Goal: Book appointment/travel/reservation

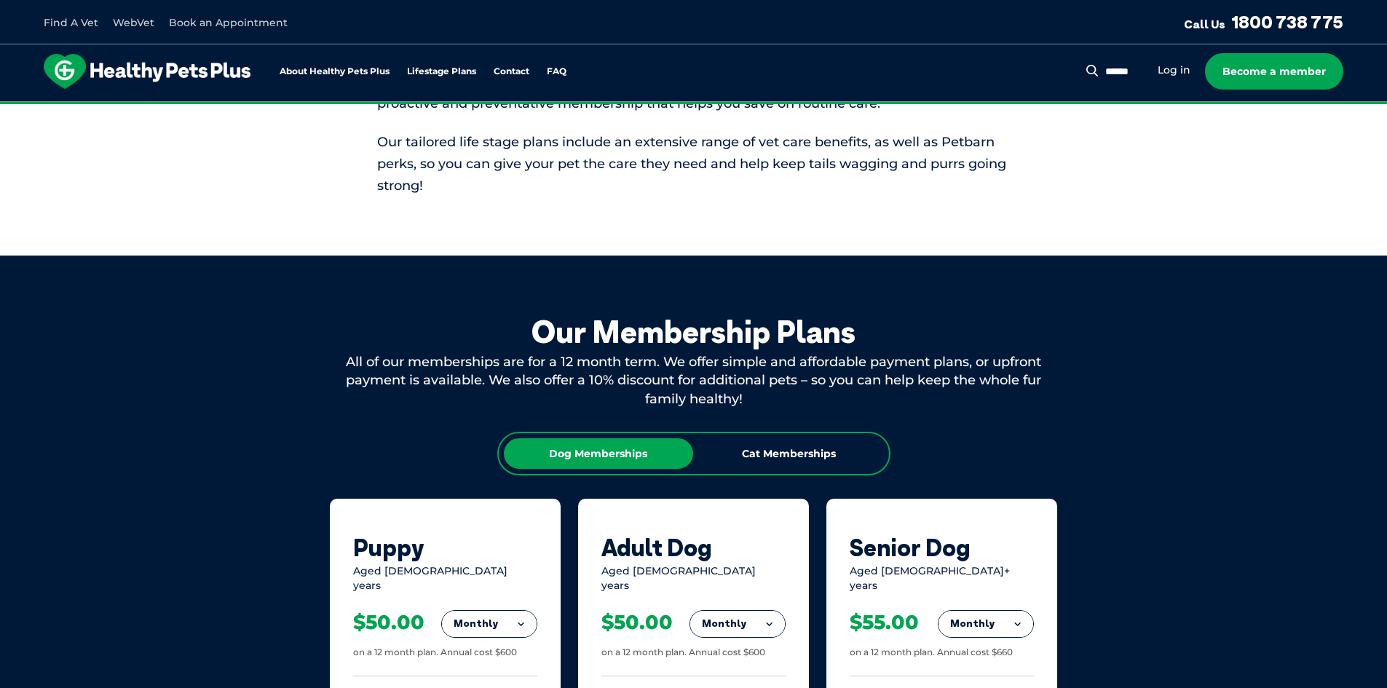
scroll to position [728, 0]
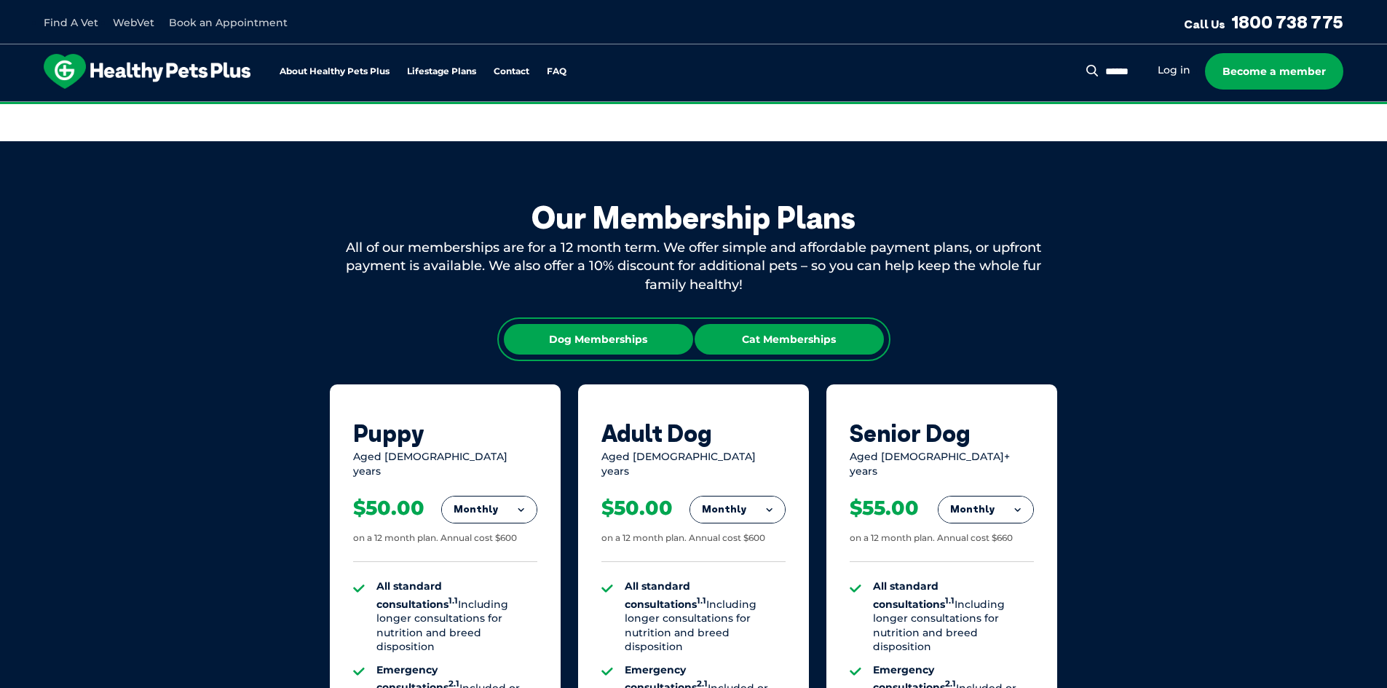
click at [843, 338] on div "Cat Memberships" at bounding box center [789, 339] width 189 height 31
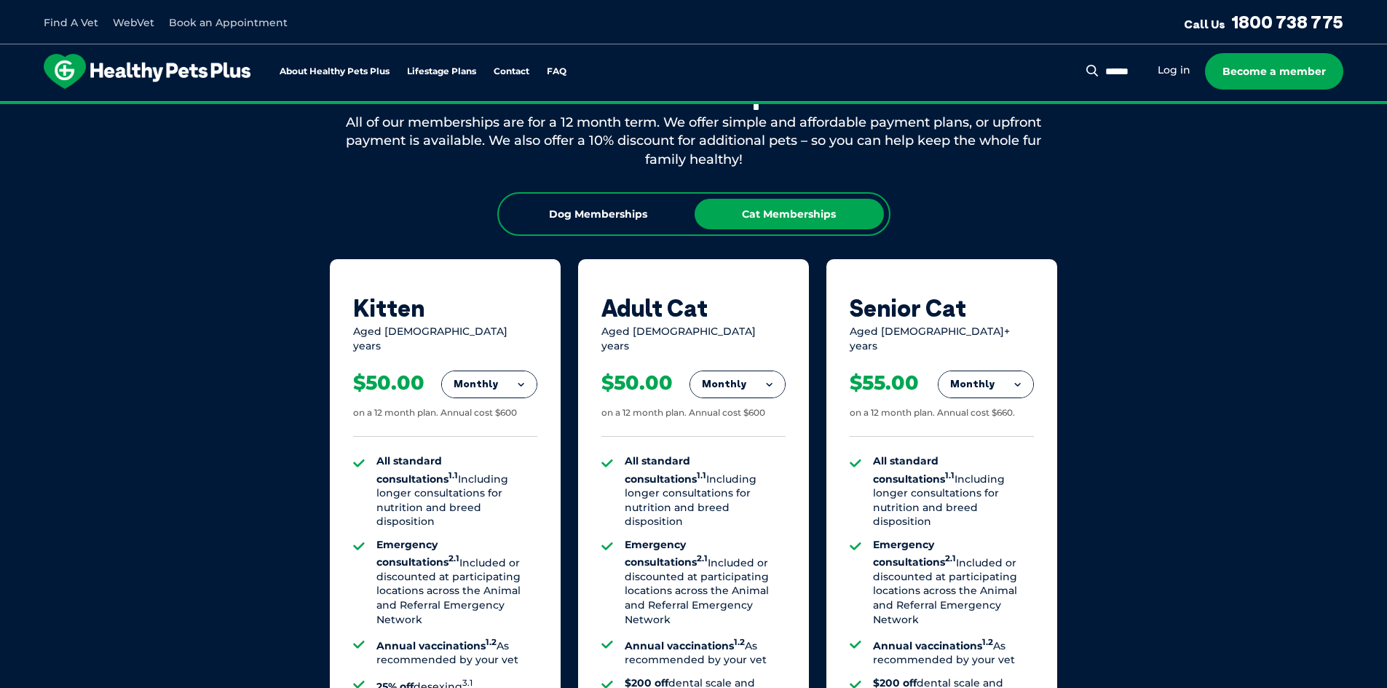
scroll to position [801, 0]
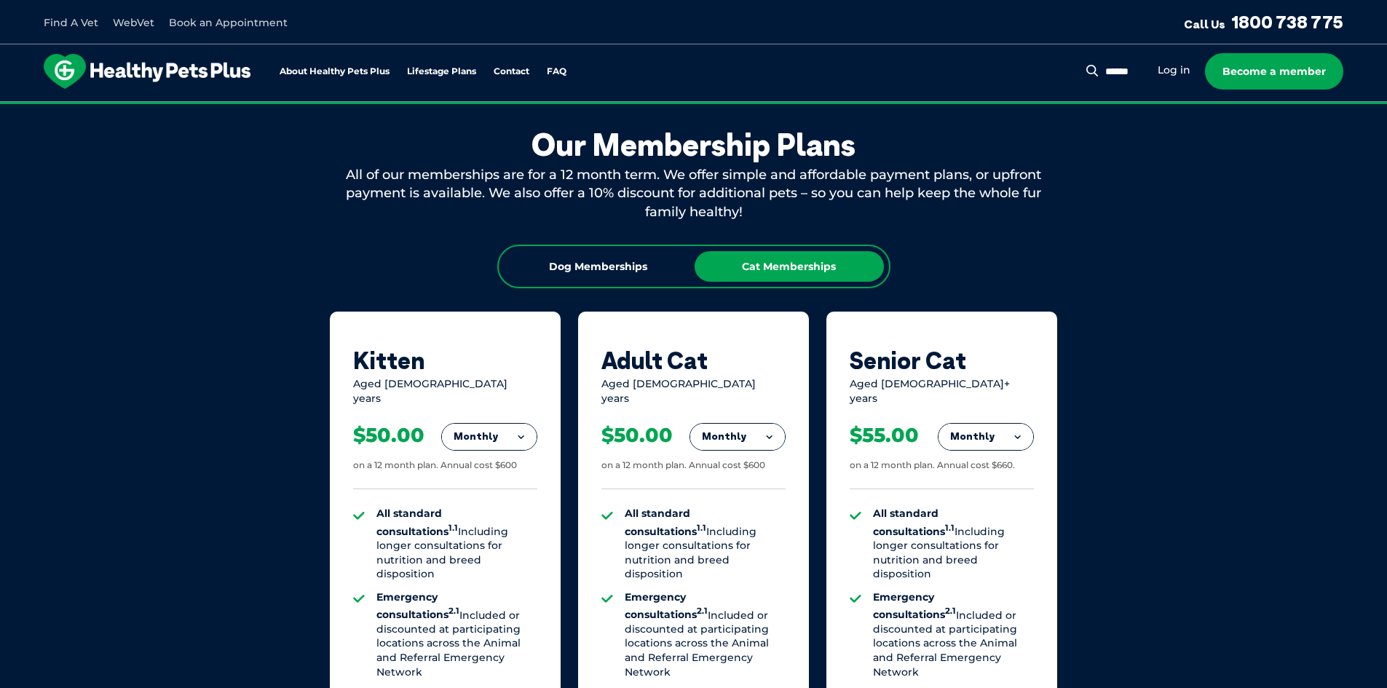
click at [720, 424] on button "Monthly" at bounding box center [737, 437] width 95 height 26
click at [740, 458] on li "Fortnightly" at bounding box center [737, 467] width 95 height 35
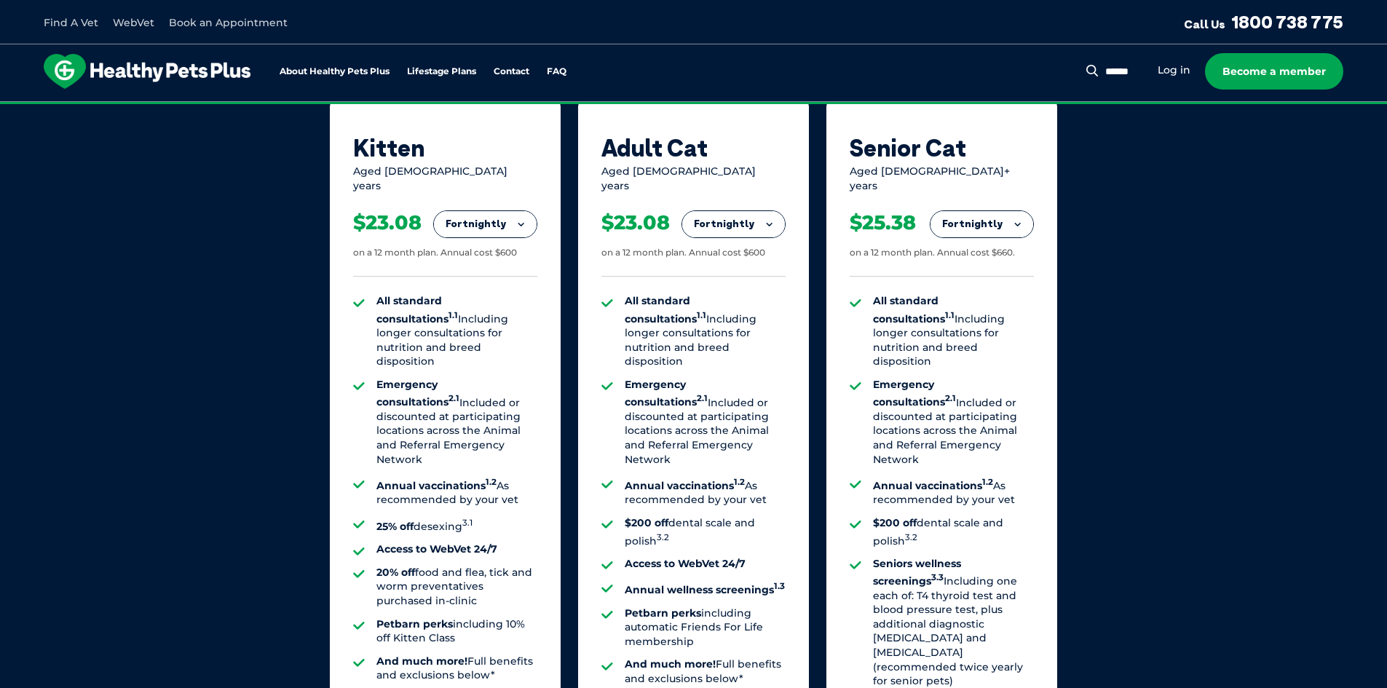
scroll to position [1165, 0]
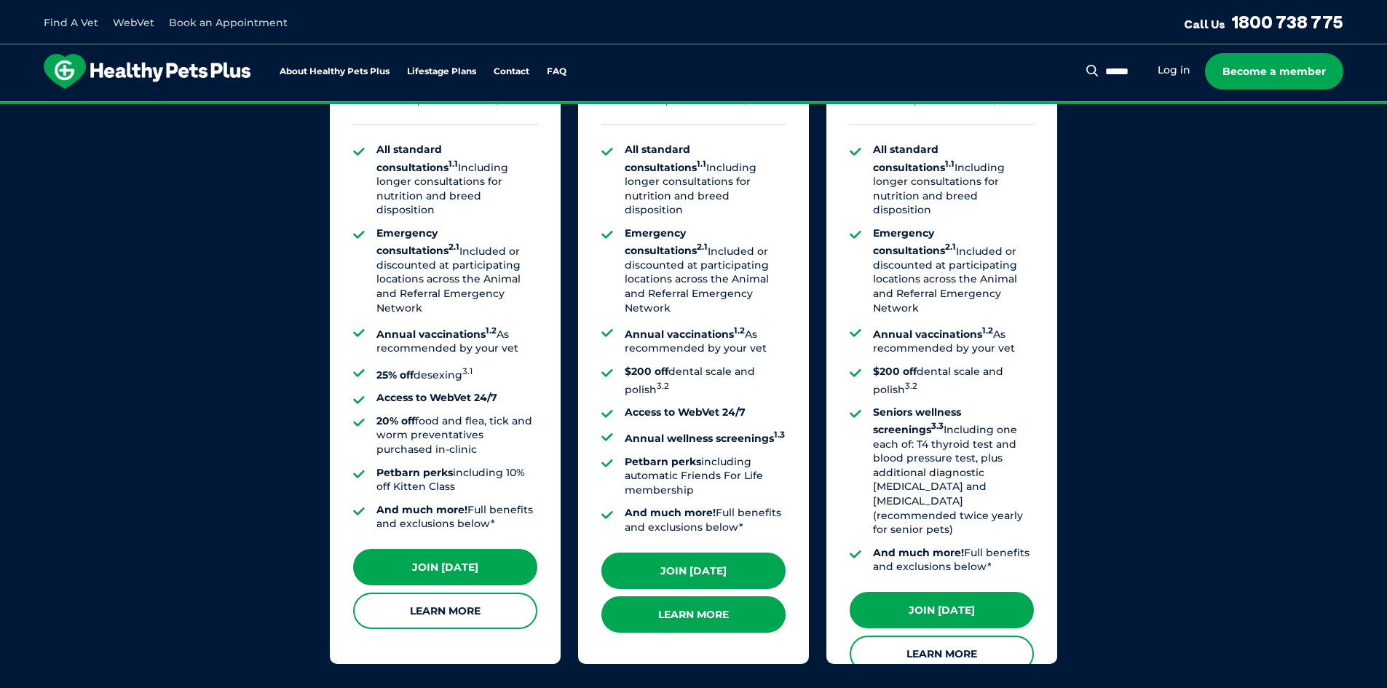
click at [738, 597] on link "Learn More" at bounding box center [694, 615] width 184 height 36
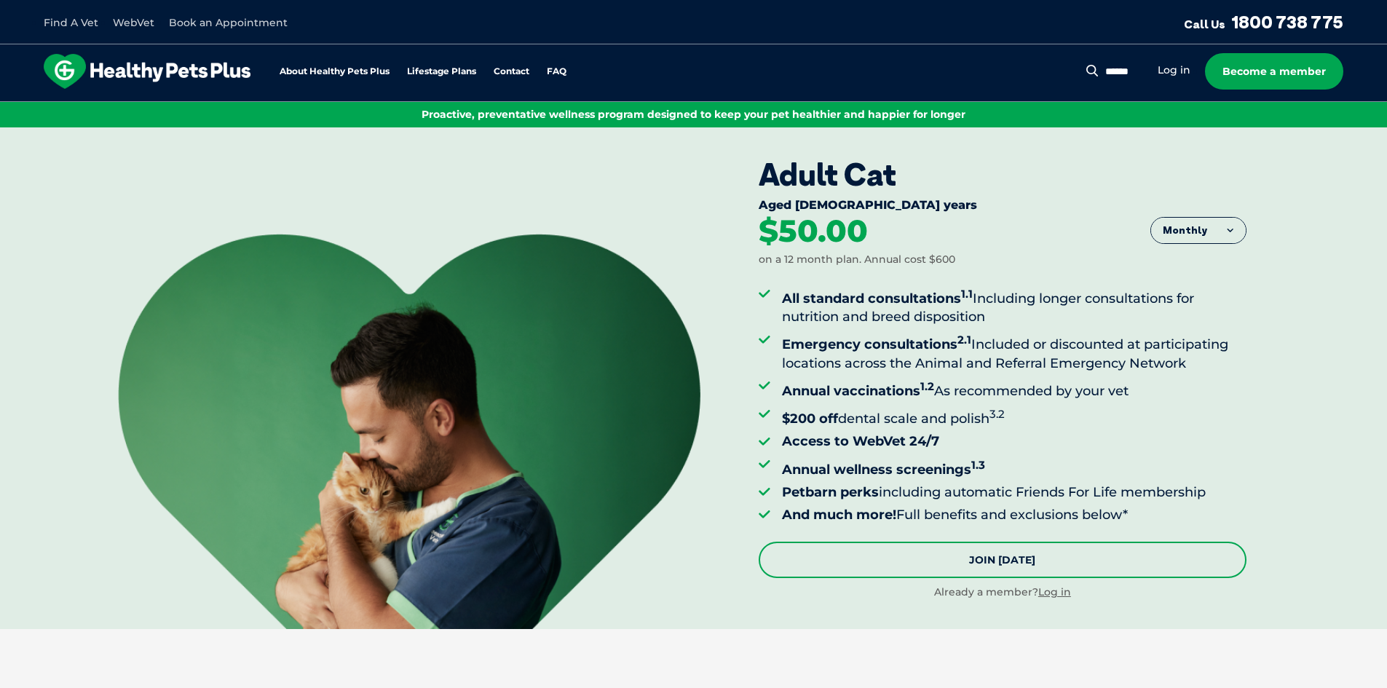
click at [1018, 562] on link "Join [DATE]" at bounding box center [1003, 560] width 488 height 36
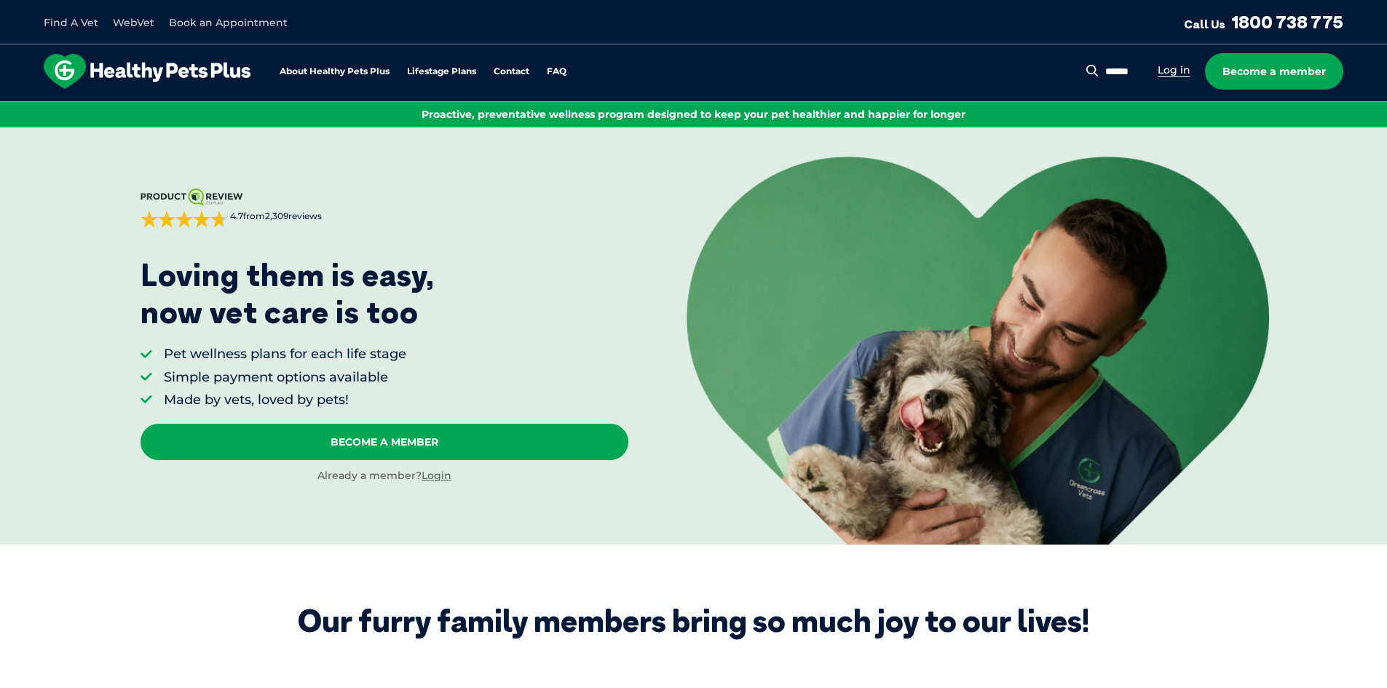
click at [1181, 74] on link "Log in" at bounding box center [1174, 70] width 33 height 14
click at [1159, 74] on div "Search for: Search Log in Become a member" at bounding box center [1223, 71] width 242 height 36
click at [1189, 76] on link "Log in" at bounding box center [1174, 70] width 33 height 14
click at [1182, 74] on link "Log in" at bounding box center [1174, 70] width 33 height 14
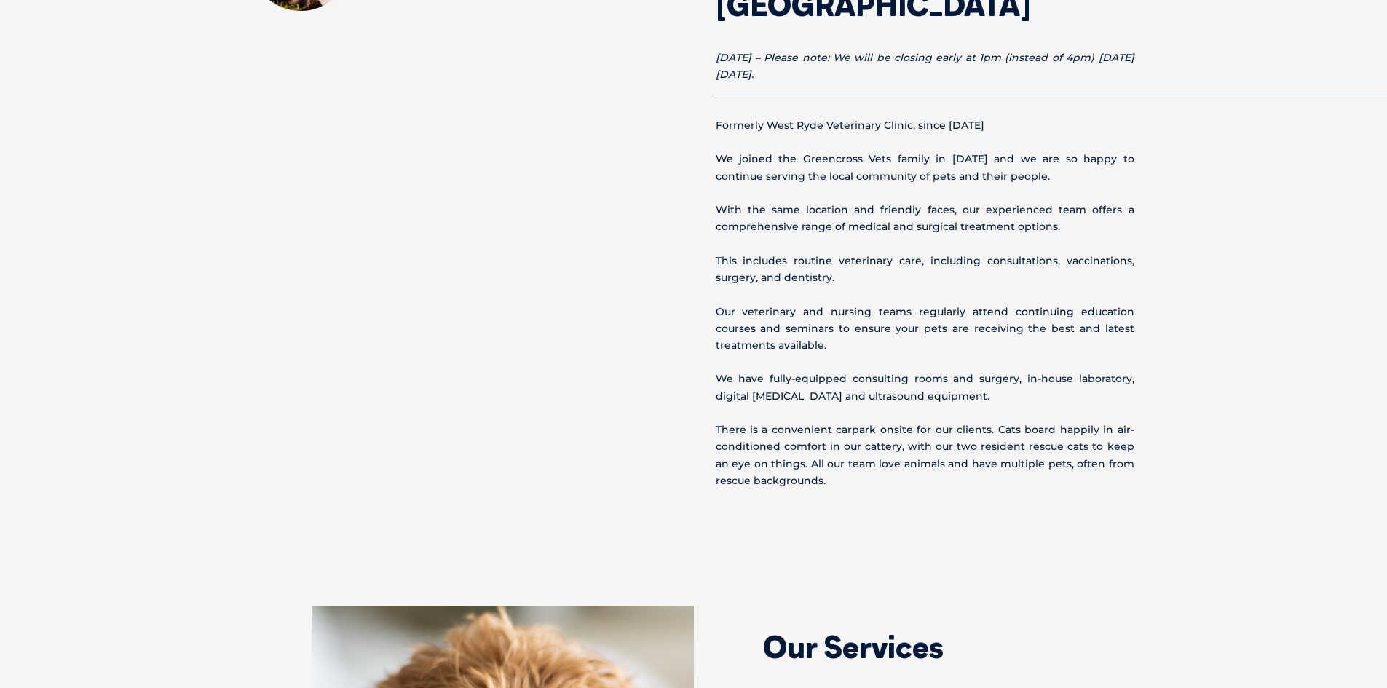
scroll to position [583, 0]
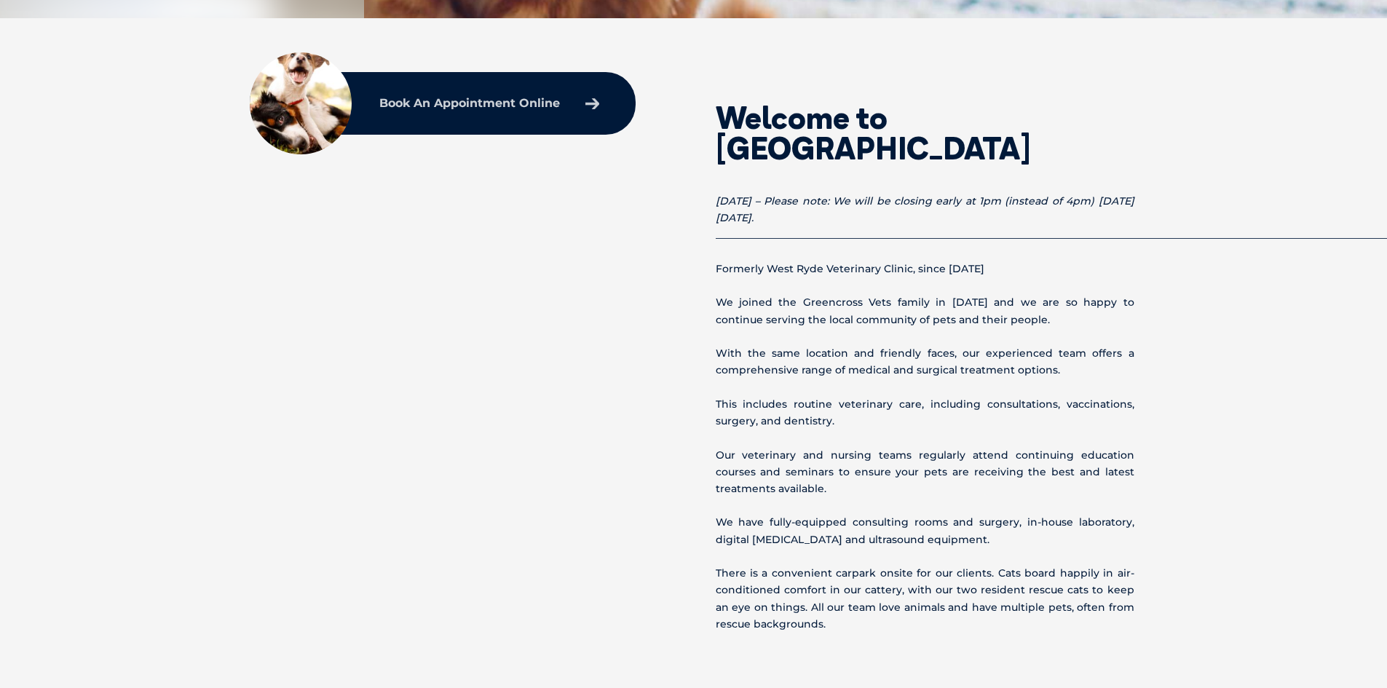
click at [578, 114] on link "Book An Appointment Online" at bounding box center [489, 103] width 235 height 26
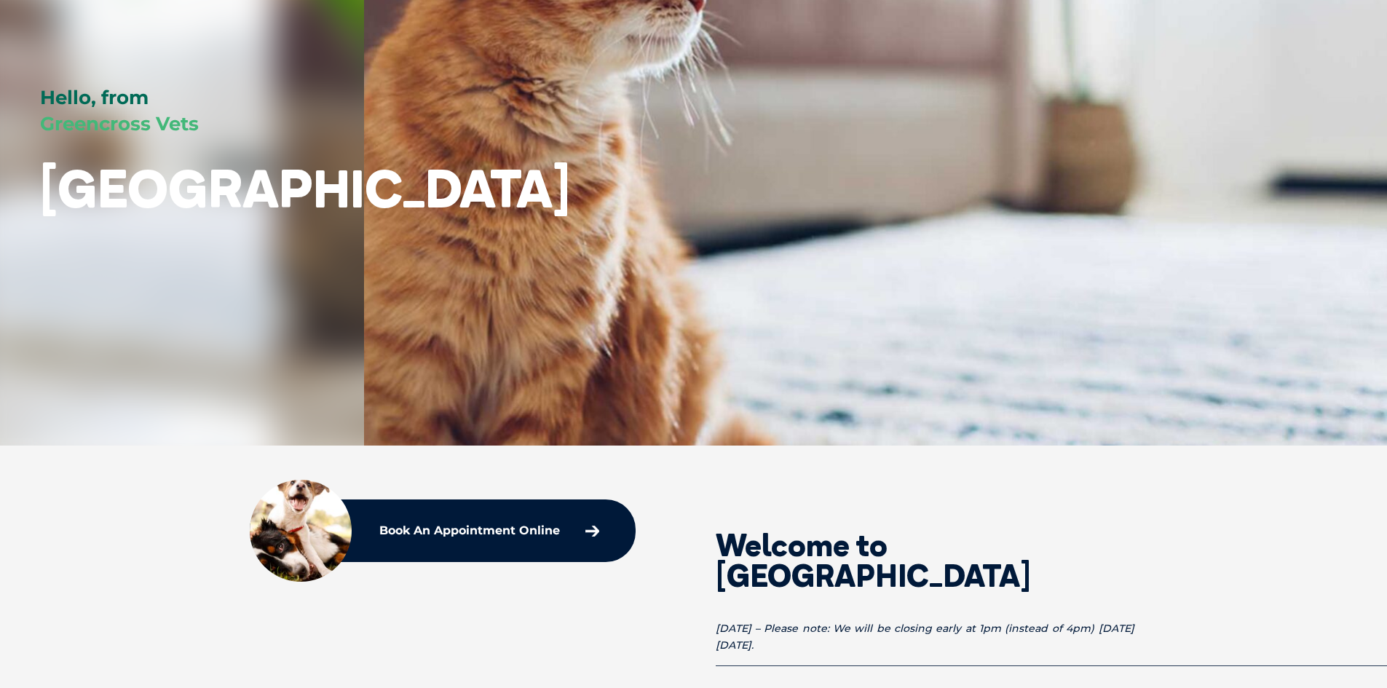
scroll to position [0, 0]
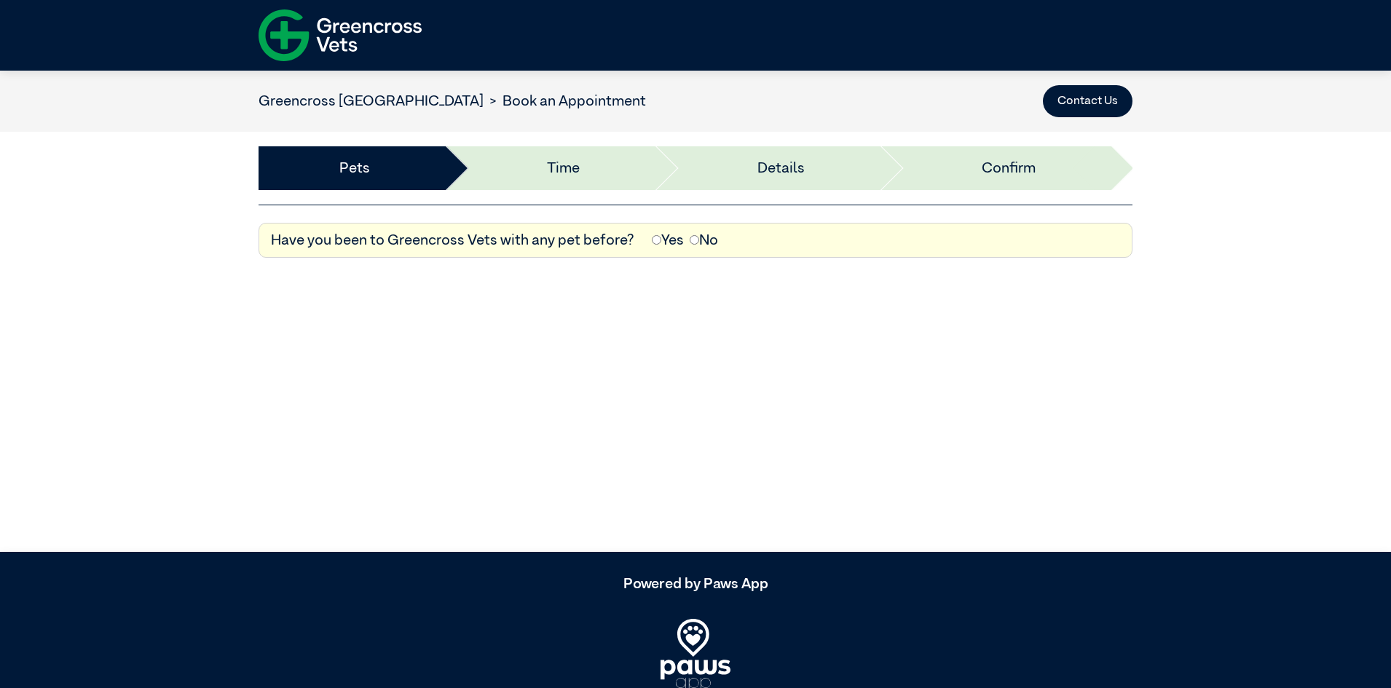
click at [707, 243] on label "No" at bounding box center [704, 240] width 28 height 22
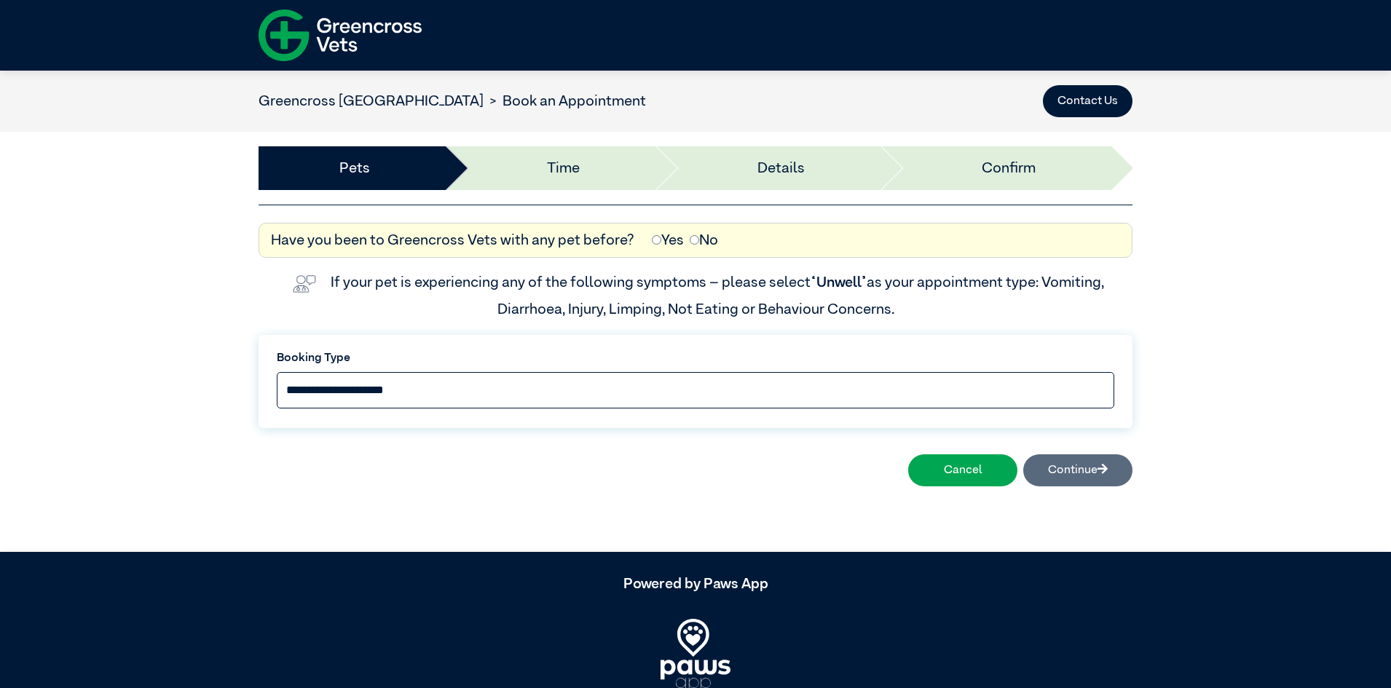
click at [706, 383] on select "**********" at bounding box center [696, 390] width 838 height 36
select select "*****"
click at [277, 372] on select "**********" at bounding box center [696, 390] width 838 height 36
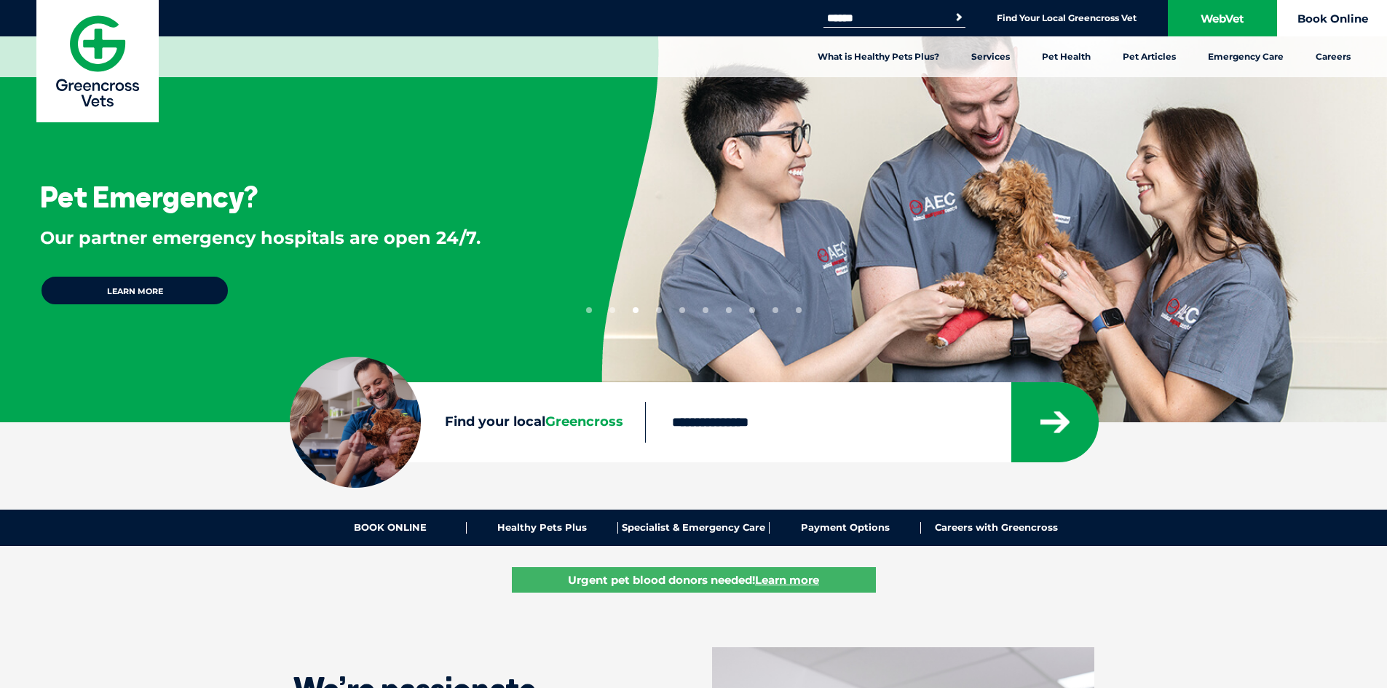
click at [1321, 19] on link "Book Online" at bounding box center [1332, 18] width 109 height 36
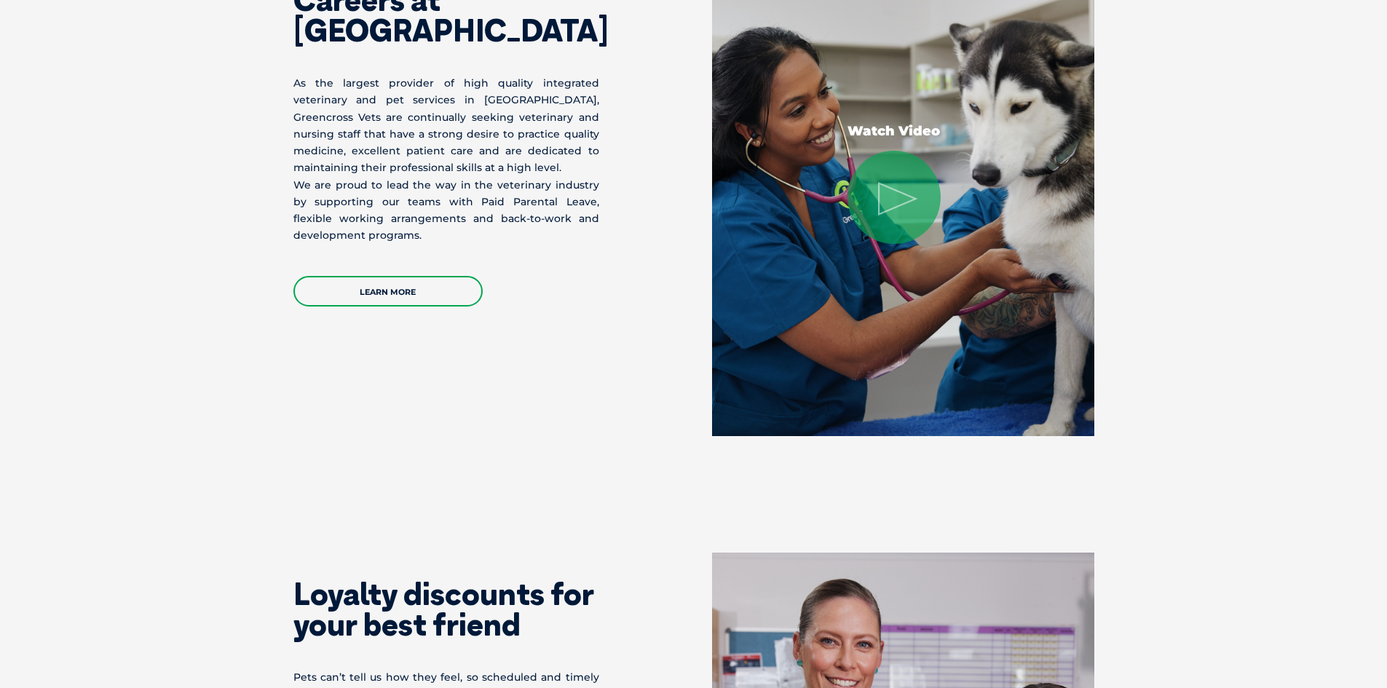
scroll to position [2798, 0]
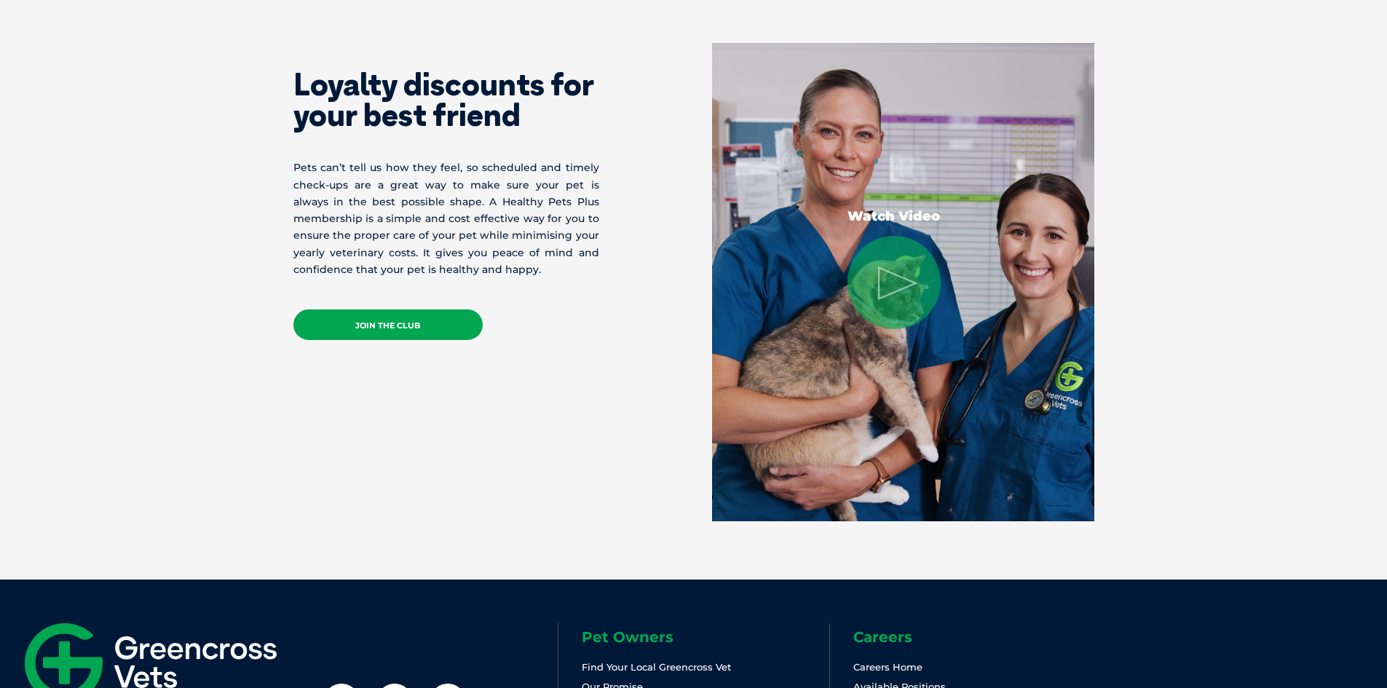
click at [420, 318] on link "JOIN THE CLUB" at bounding box center [388, 325] width 189 height 31
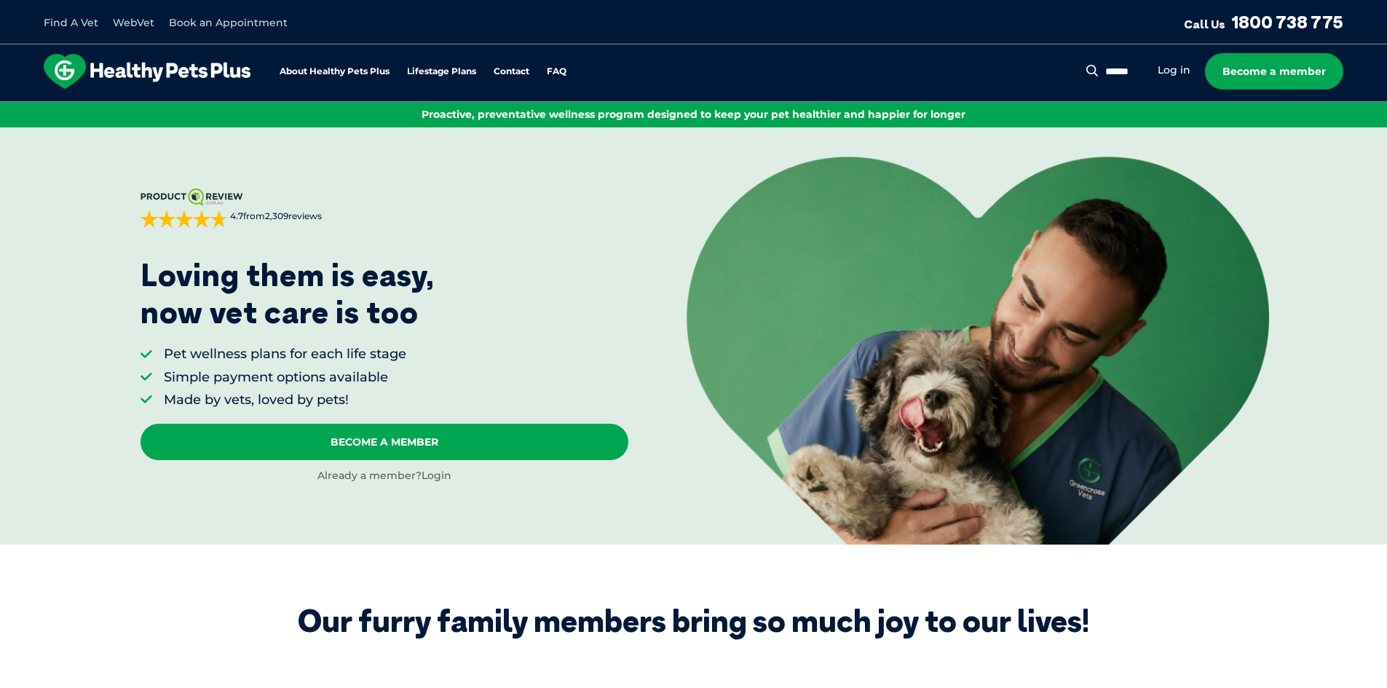
click at [431, 479] on link "Login" at bounding box center [437, 475] width 30 height 13
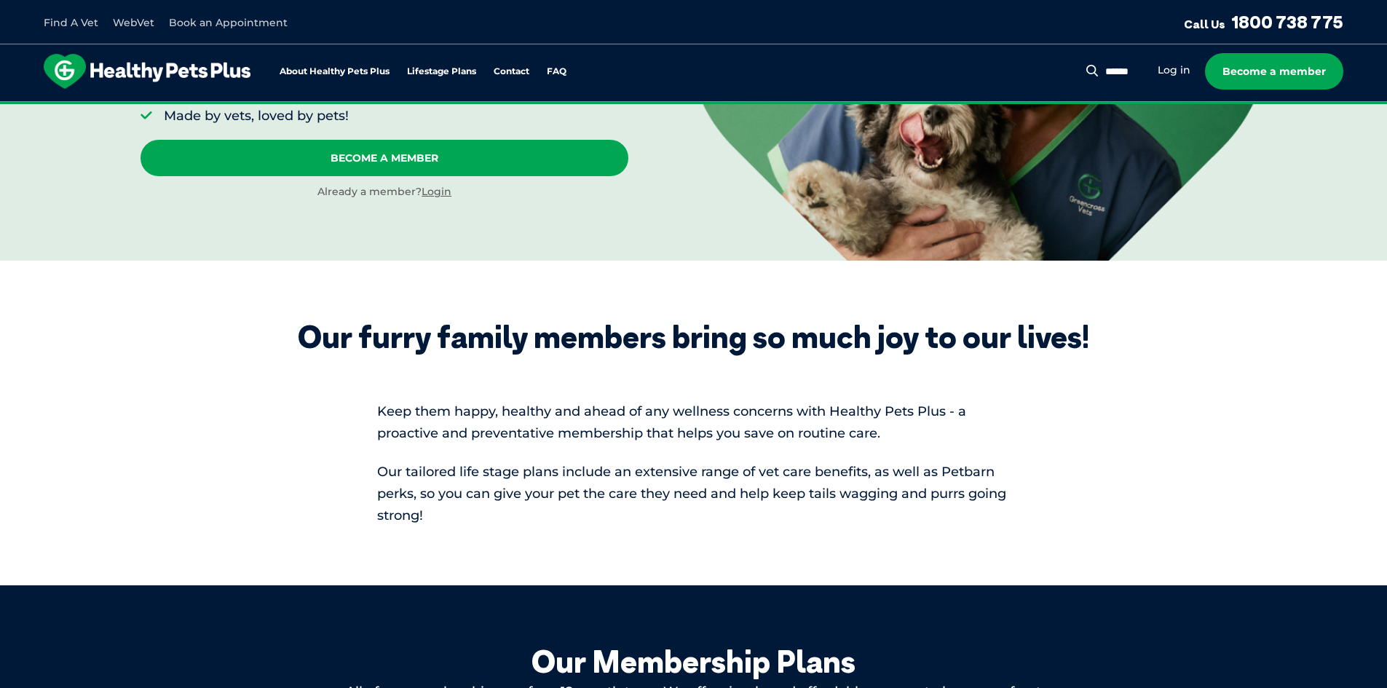
scroll to position [219, 0]
